Goal: Check status: Check status

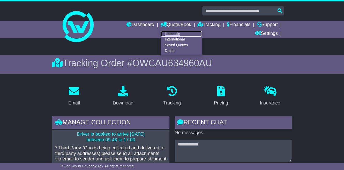
click at [167, 35] on link "Domestic" at bounding box center [181, 34] width 41 height 6
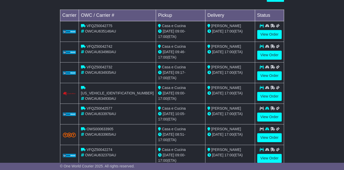
scroll to position [180, 0]
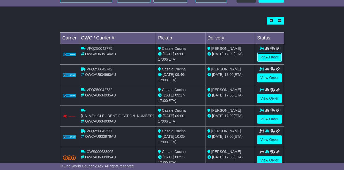
click at [266, 55] on link "View Order" at bounding box center [269, 57] width 25 height 9
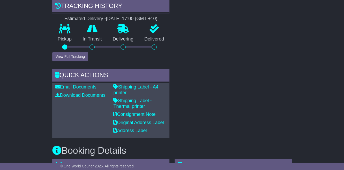
scroll to position [191, 0]
click at [141, 103] on link "Shipping Label - Thermal printer" at bounding box center [132, 103] width 38 height 11
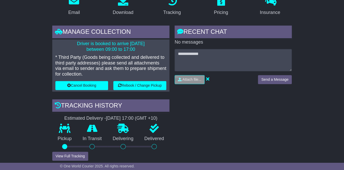
scroll to position [0, 0]
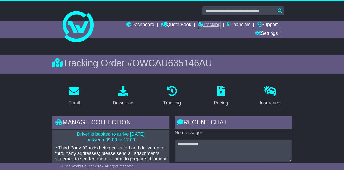
click at [203, 24] on link "Tracking" at bounding box center [208, 25] width 23 height 9
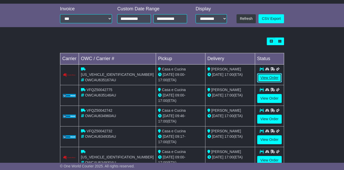
click at [266, 79] on link "View Order" at bounding box center [269, 77] width 25 height 9
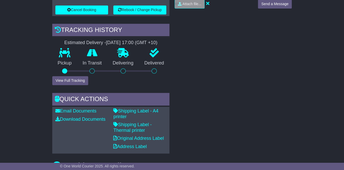
scroll to position [168, 0]
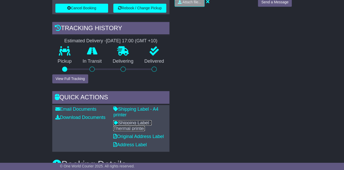
click at [139, 121] on link "Shipping Label - Thermal printer" at bounding box center [132, 125] width 38 height 11
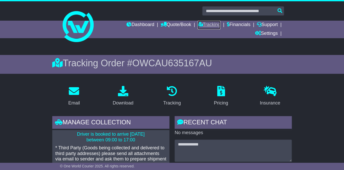
click at [208, 28] on link "Tracking" at bounding box center [208, 25] width 23 height 9
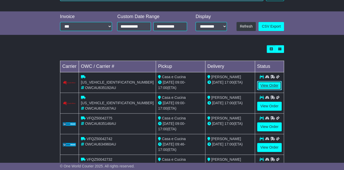
click at [264, 87] on link "View Order" at bounding box center [269, 85] width 25 height 9
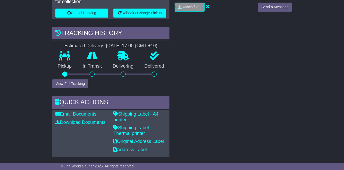
scroll to position [167, 0]
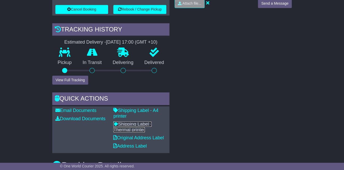
click at [143, 123] on link "Shipping Label - Thermal printer" at bounding box center [132, 127] width 38 height 11
